Goal: Information Seeking & Learning: Learn about a topic

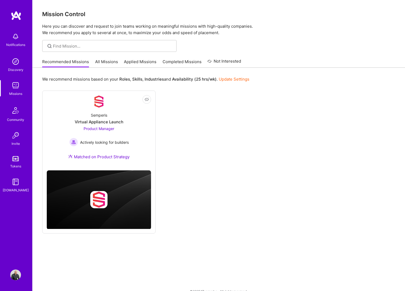
click at [108, 61] on link "All Missions" at bounding box center [106, 63] width 23 height 9
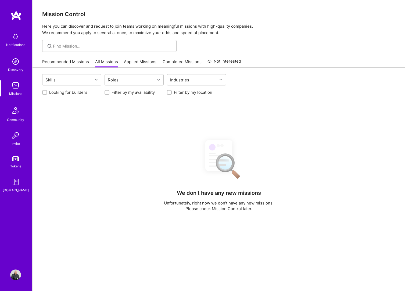
click at [99, 61] on link "All Missions" at bounding box center [106, 63] width 23 height 9
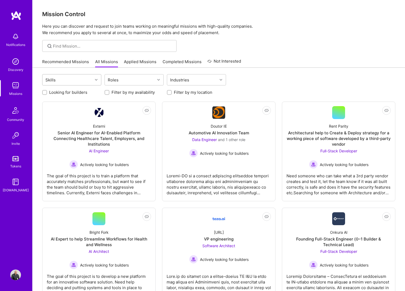
click at [84, 79] on div "Skills" at bounding box center [67, 79] width 50 height 11
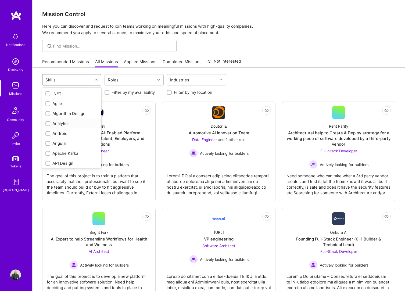
scroll to position [1, 0]
click at [56, 117] on div "Analytics" at bounding box center [71, 122] width 59 height 10
checkbox input "true"
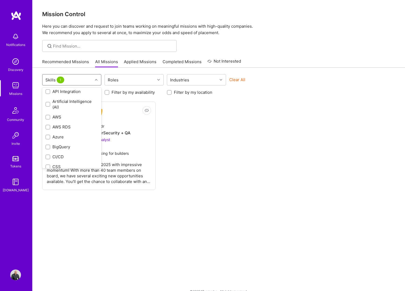
scroll to position [85, 0]
click at [59, 102] on div "Artificial Intelligence (AI)" at bounding box center [71, 100] width 53 height 11
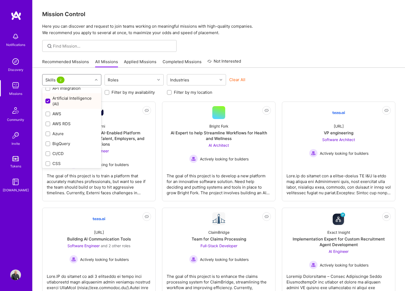
click at [60, 106] on div "Artificial Intelligence (AI)" at bounding box center [71, 100] width 53 height 11
checkbox input "false"
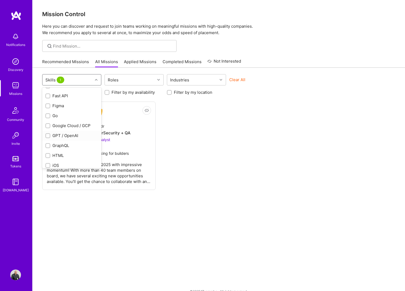
scroll to position [247, 0]
click at [73, 130] on div "GPT / OpenAI" at bounding box center [71, 130] width 53 height 6
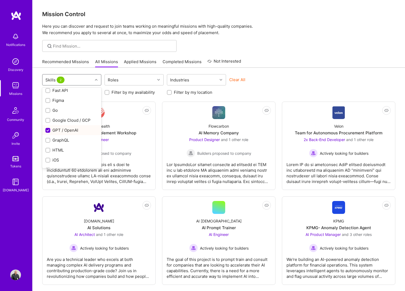
click at [73, 130] on div "GPT / OpenAI" at bounding box center [71, 130] width 53 height 6
checkbox input "false"
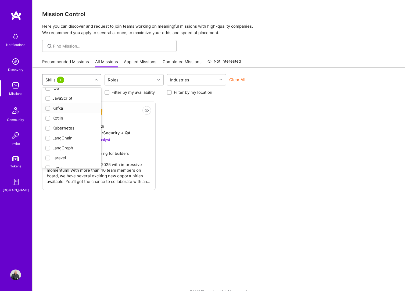
scroll to position [293, 0]
click at [58, 113] on div "iOS" at bounding box center [71, 115] width 53 height 6
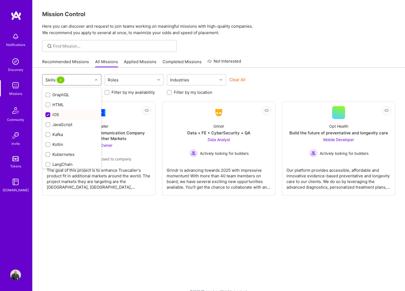
click at [58, 113] on div "iOS" at bounding box center [71, 115] width 53 height 6
checkbox input "false"
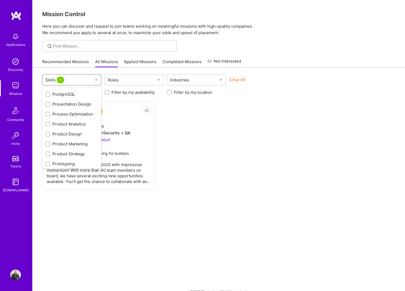
scroll to position [513, 0]
click at [70, 151] on div "Product Strategy" at bounding box center [71, 153] width 53 height 6
checkbox input "true"
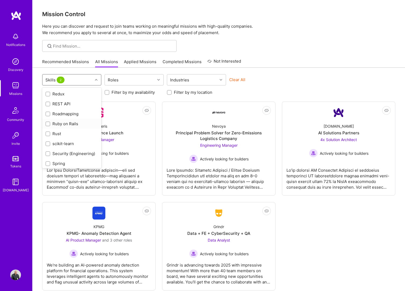
scroll to position [649, 0]
click at [67, 114] on div "Roadmapping" at bounding box center [71, 116] width 53 height 6
checkbox input "true"
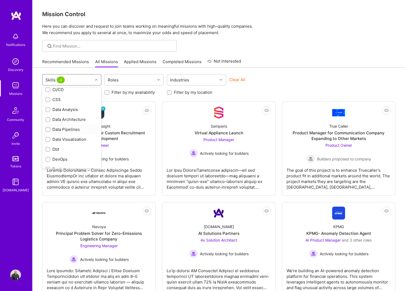
scroll to position [150, 0]
click at [302, 62] on div "Recommended Missions All Missions Applied Missions Completed Missions Not Inter…" at bounding box center [218, 62] width 353 height 12
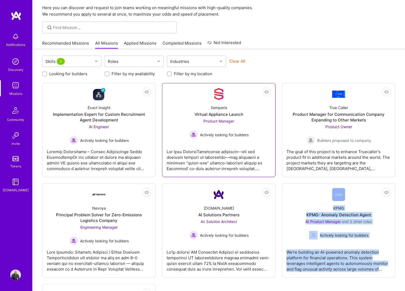
scroll to position [0, 0]
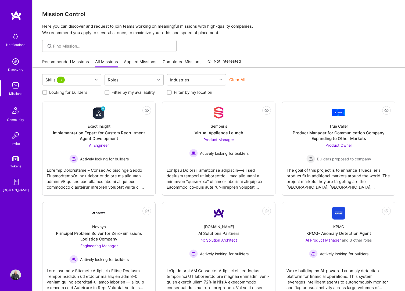
click at [93, 81] on div at bounding box center [97, 79] width 8 height 7
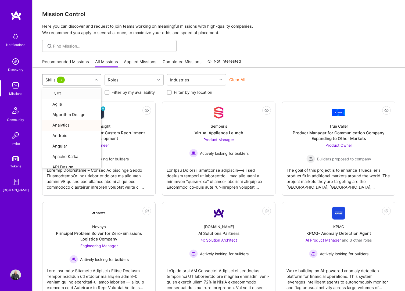
click at [226, 78] on div "option Roadmapping, selected. option .NET focused, 1 of 86. 86 results availabl…" at bounding box center [218, 80] width 353 height 13
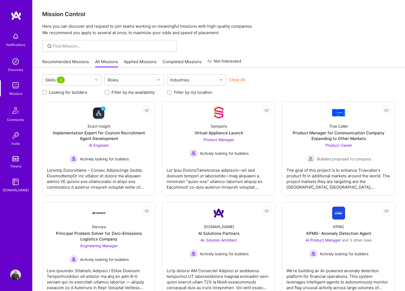
click at [237, 78] on button "Clear All" at bounding box center [237, 80] width 16 height 6
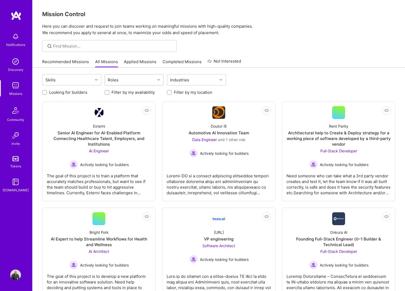
click at [138, 82] on div "Roles" at bounding box center [130, 79] width 50 height 11
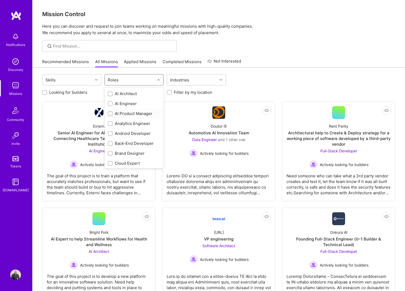
click at [131, 113] on div "AI Product Manager" at bounding box center [134, 114] width 53 height 6
checkbox input "true"
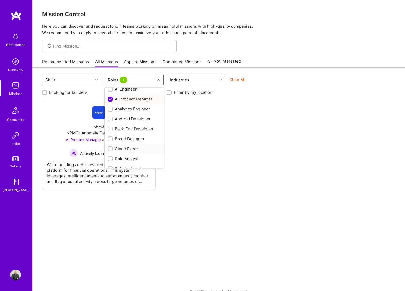
scroll to position [23, 0]
click at [133, 149] on div "Data Analyst" at bounding box center [134, 150] width 53 height 6
checkbox input "true"
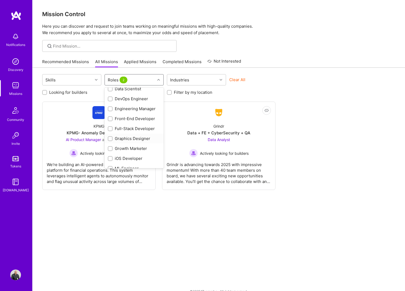
scroll to position [116, 0]
click at [131, 147] on div "Growth Marketer" at bounding box center [134, 147] width 53 height 6
checkbox input "true"
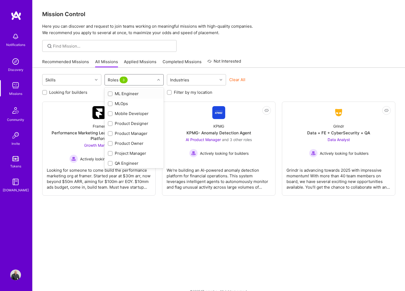
scroll to position [202, 0]
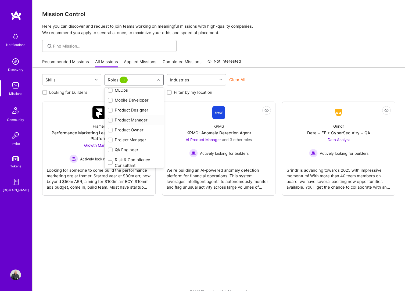
click at [129, 121] on div "Product Manager" at bounding box center [134, 120] width 53 height 6
checkbox input "true"
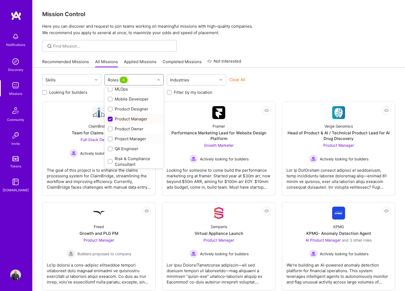
scroll to position [204, 0]
click at [137, 127] on div "Product Owner" at bounding box center [134, 128] width 53 height 6
checkbox input "true"
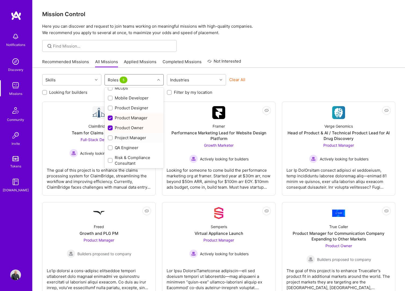
click at [135, 139] on div "Project Manager" at bounding box center [134, 138] width 53 height 6
checkbox input "true"
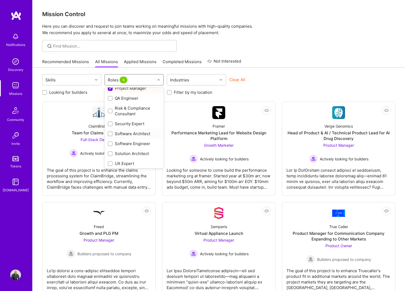
scroll to position [255, 0]
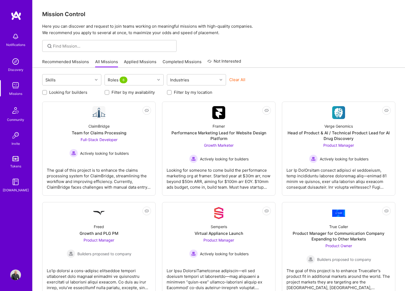
click at [269, 88] on div "Looking for builders Filter by my availability Filter by my location" at bounding box center [218, 91] width 353 height 8
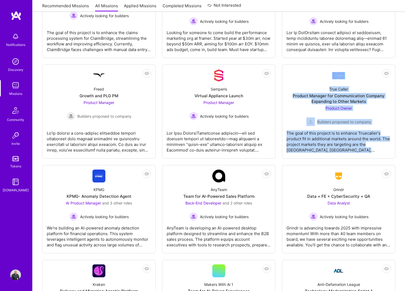
scroll to position [0, 0]
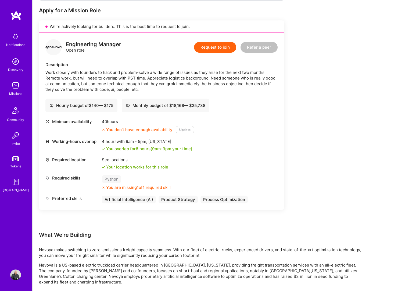
scroll to position [162, 0]
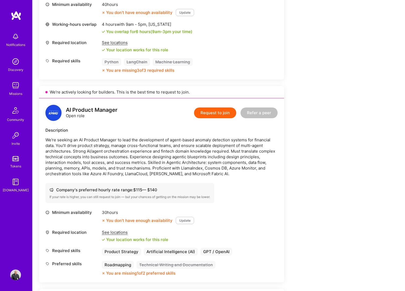
scroll to position [232, 0]
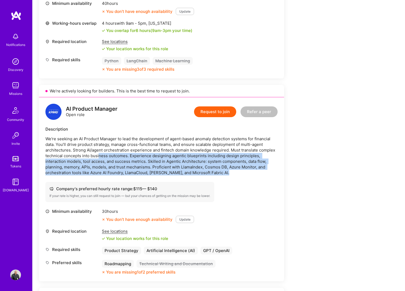
drag, startPoint x: 98, startPoint y: 155, endPoint x: 282, endPoint y: 176, distance: 184.9
click at [282, 176] on div "AI Product Manager Open role Request to join Refer a peer Description We're see…" at bounding box center [161, 189] width 245 height 184
